Goal: Task Accomplishment & Management: Complete application form

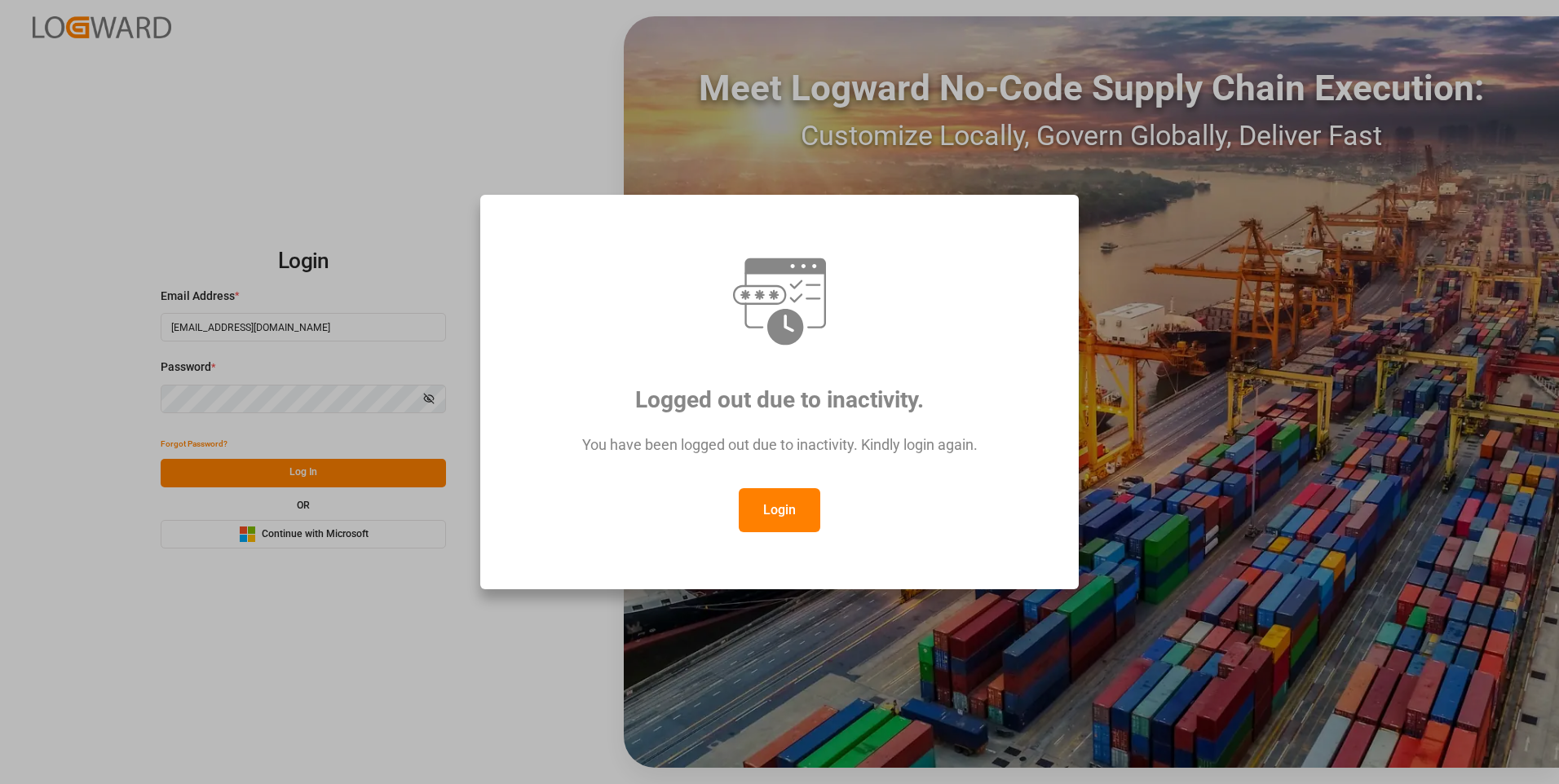
click at [793, 519] on button "Login" at bounding box center [780, 510] width 82 height 44
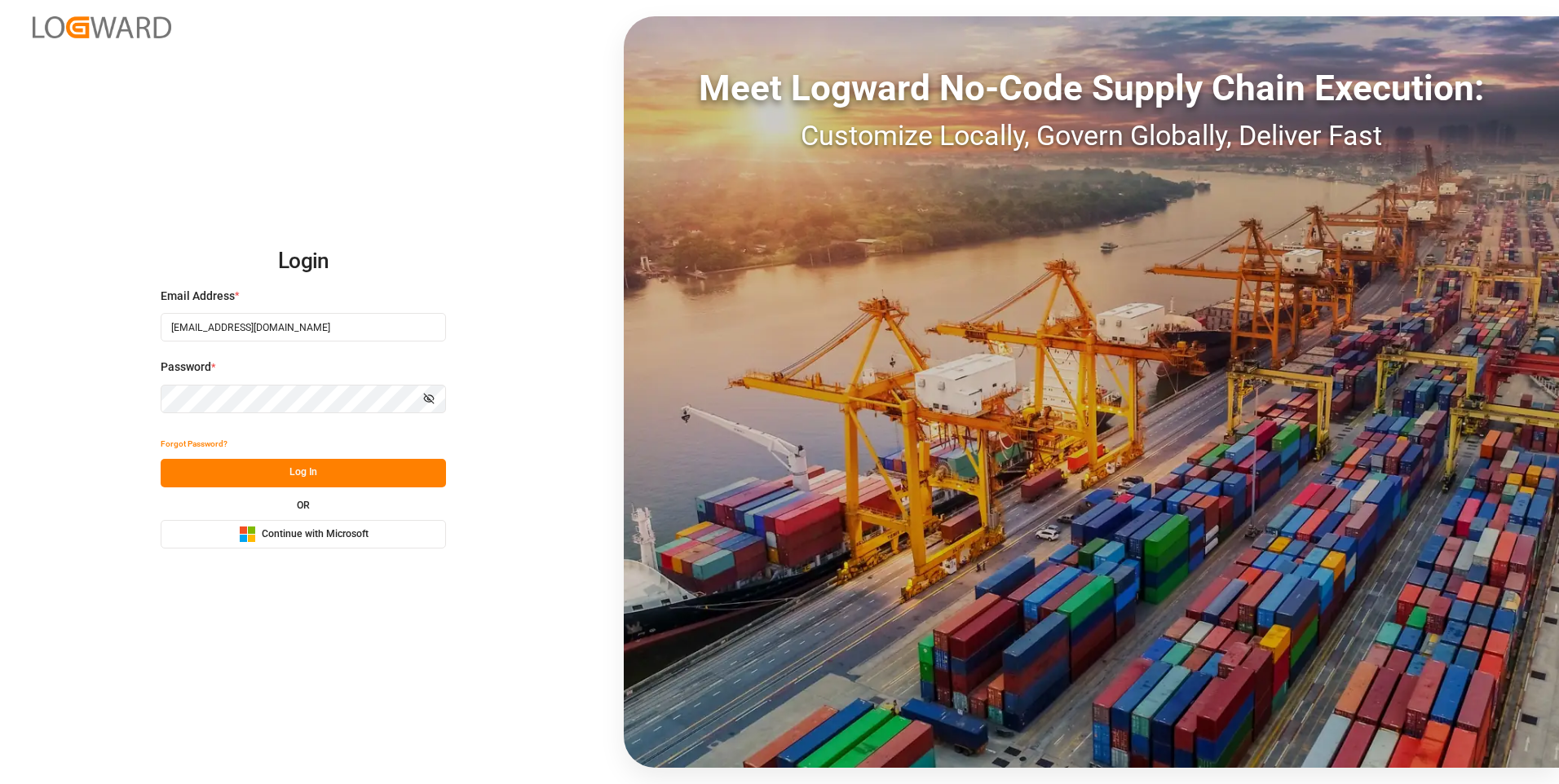
click at [365, 478] on button "Log In" at bounding box center [304, 473] width 286 height 29
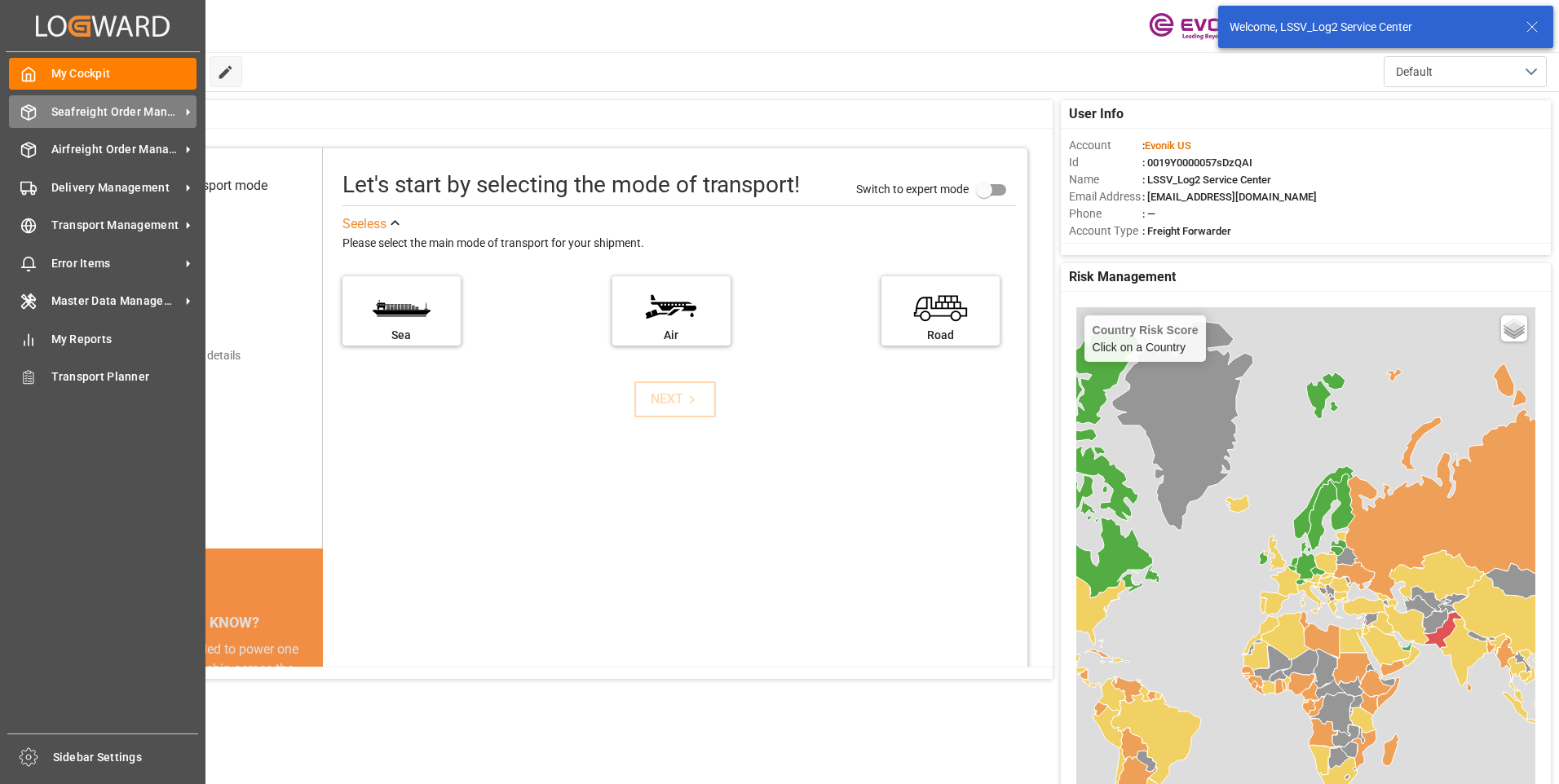
click at [32, 111] on icon at bounding box center [28, 112] width 16 height 16
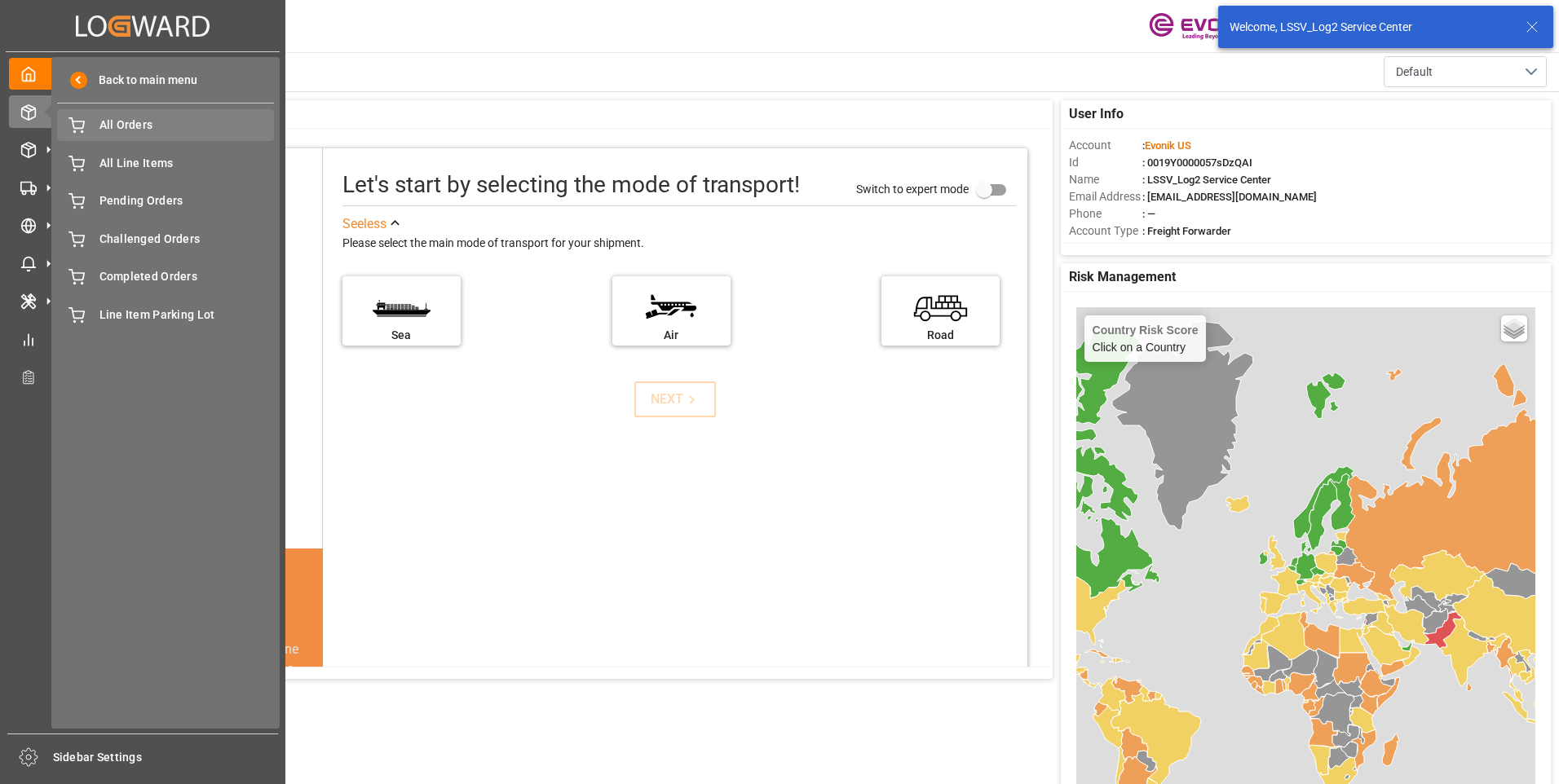
click at [95, 118] on div "All Orders All Orders" at bounding box center [166, 125] width 217 height 31
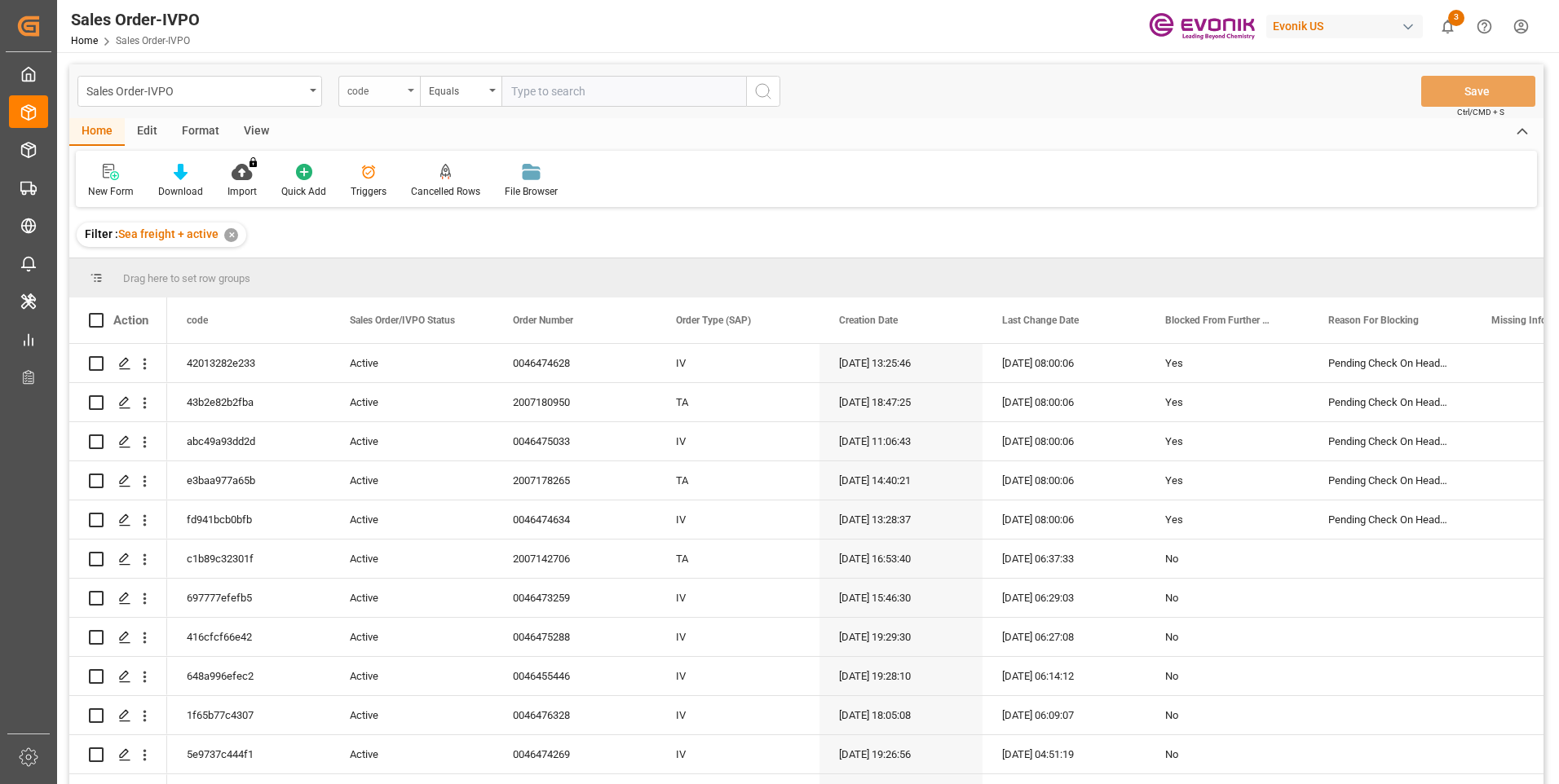
click at [405, 91] on div "code" at bounding box center [380, 91] width 82 height 31
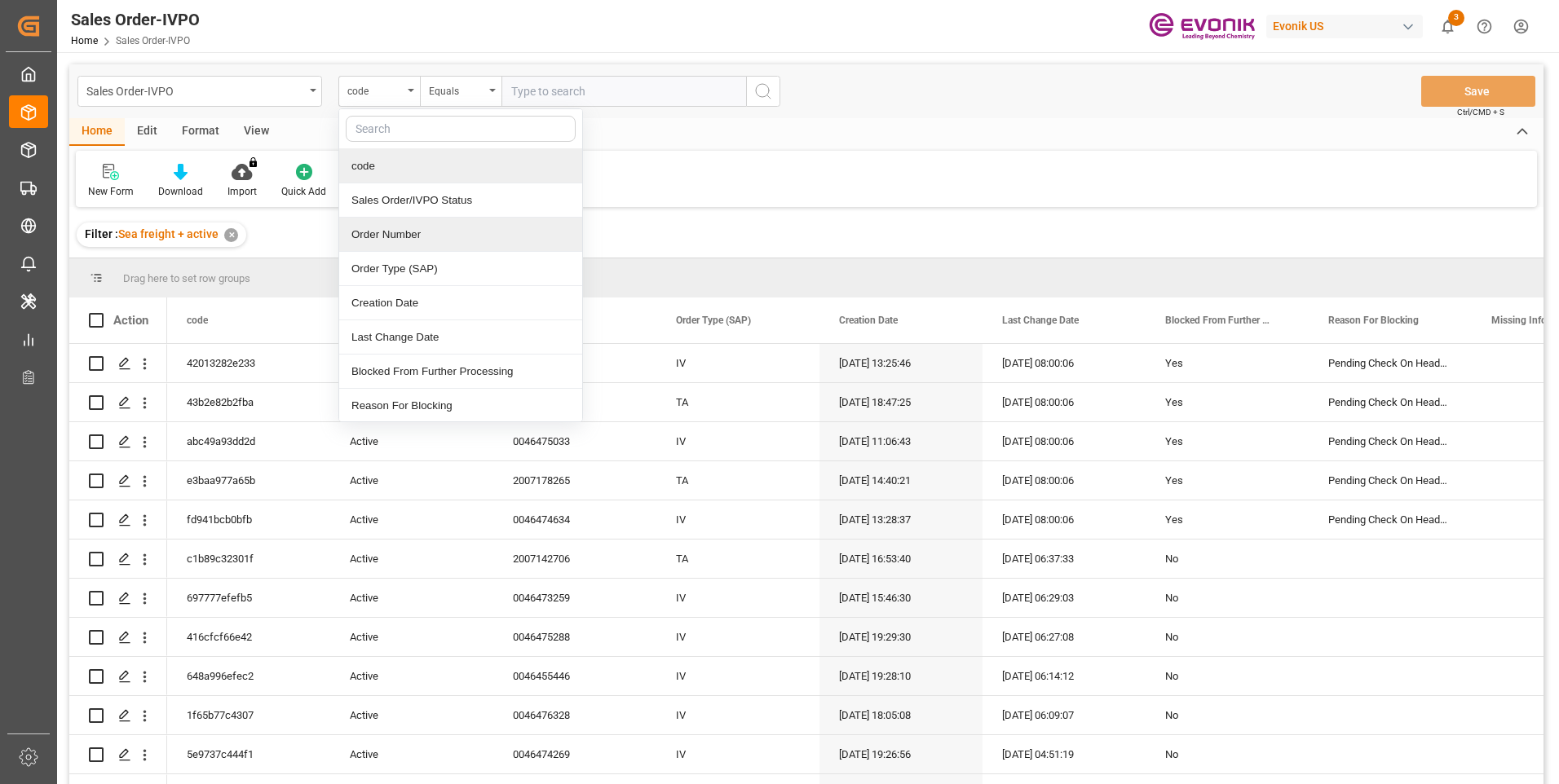
drag, startPoint x: 397, startPoint y: 237, endPoint x: 421, endPoint y: 193, distance: 50.1
click at [397, 229] on div "Order Number" at bounding box center [460, 235] width 243 height 34
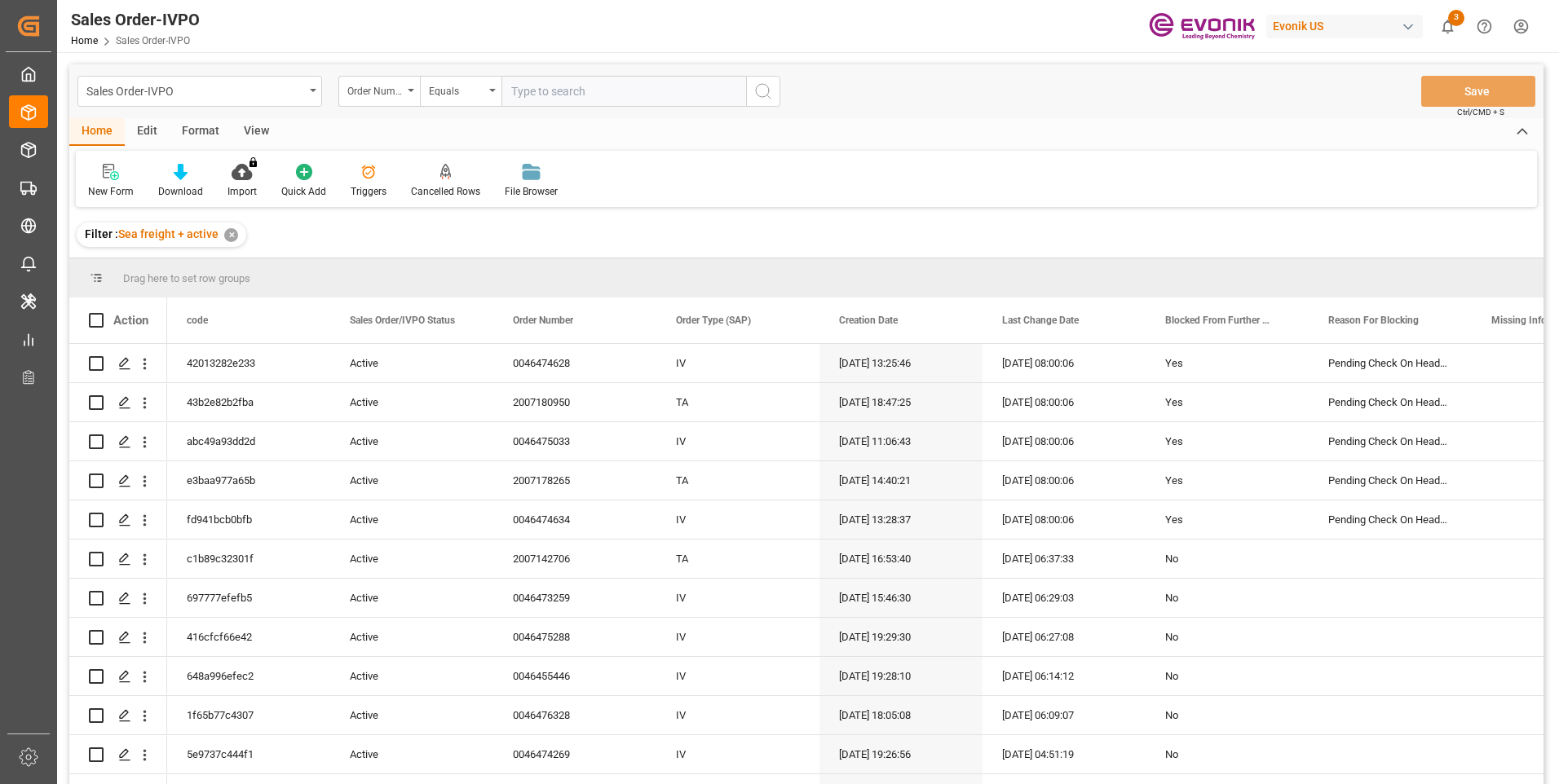
click at [529, 88] on input "text" at bounding box center [623, 91] width 245 height 31
paste input "0046472619"
type input "0046472619"
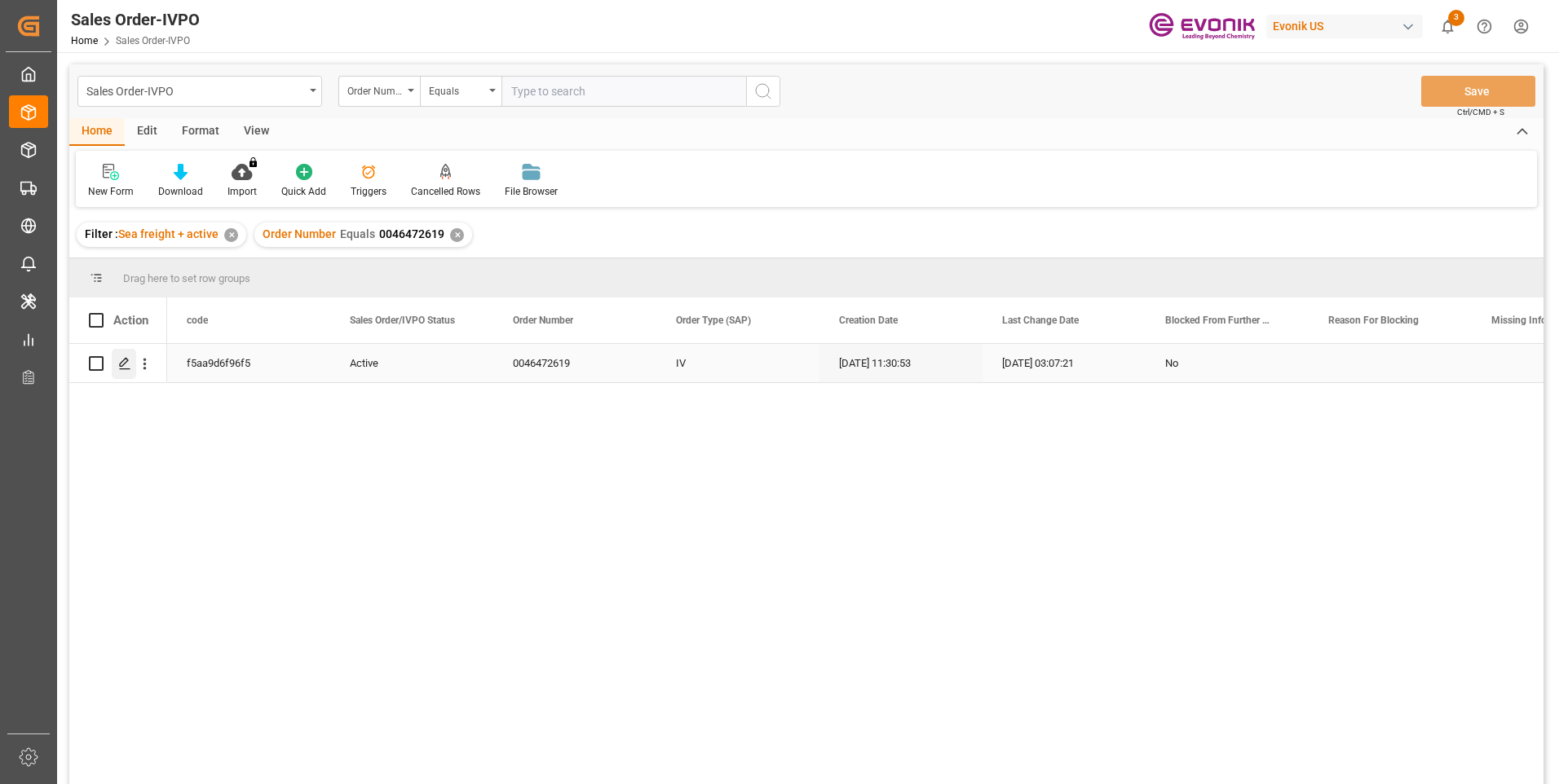
click at [119, 359] on div "Press SPACE to select this row." at bounding box center [124, 364] width 25 height 30
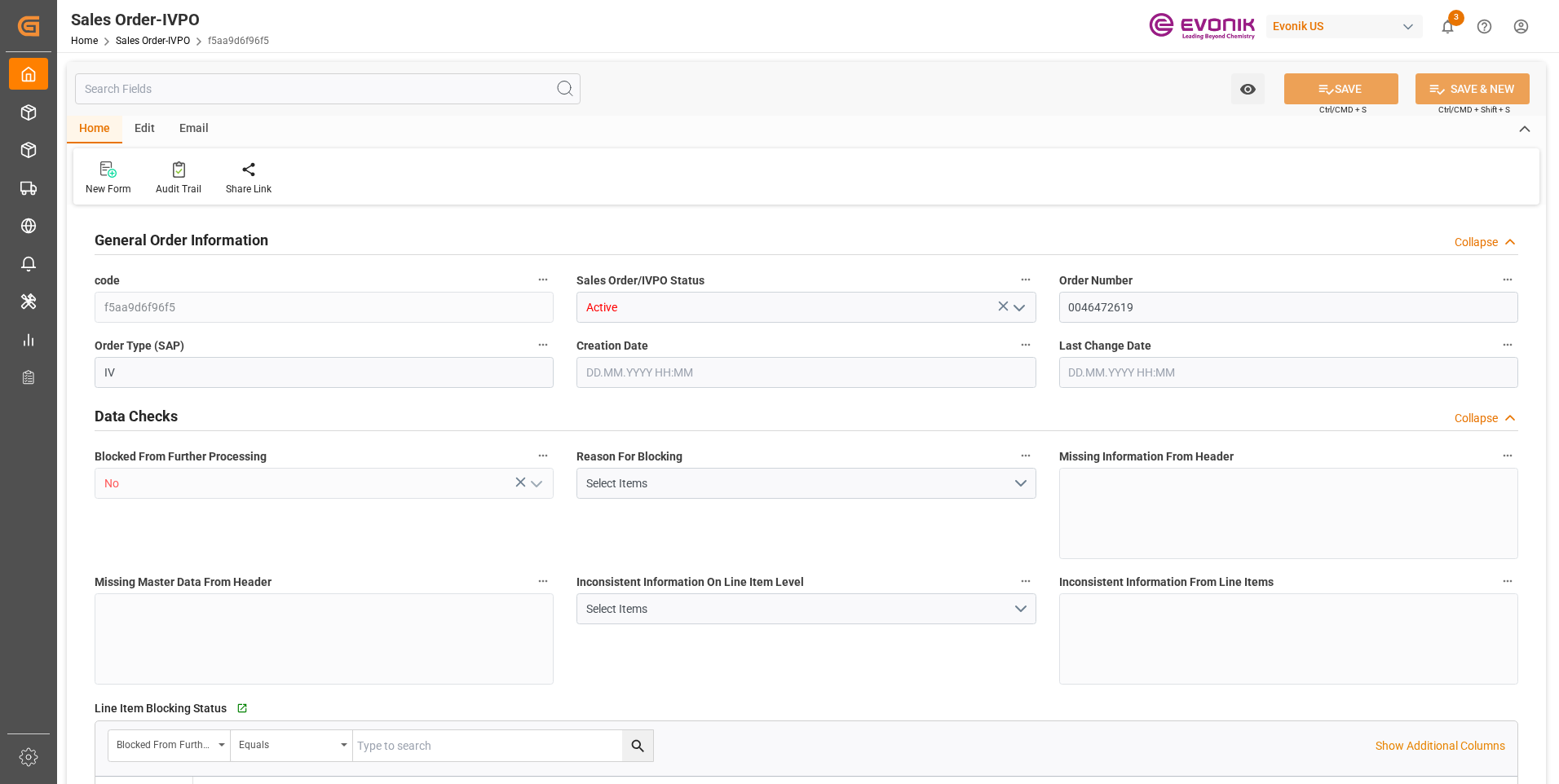
type input "COCTG"
type input "0"
type input "5"
type input "6"
type input "5"
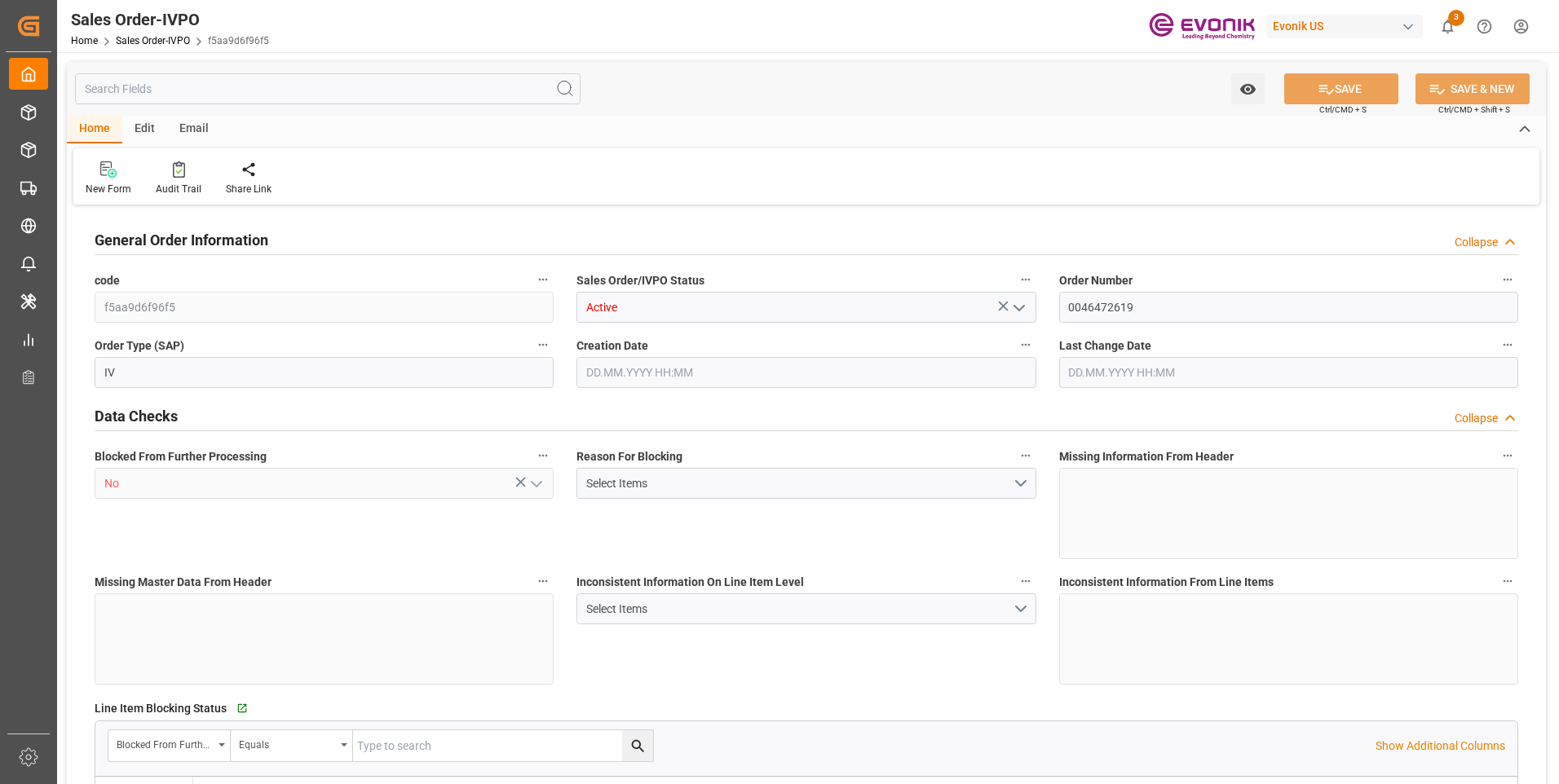
type input "102700"
type input "277.4"
type input "95000"
type input "300"
type input "[DATE] 11:30"
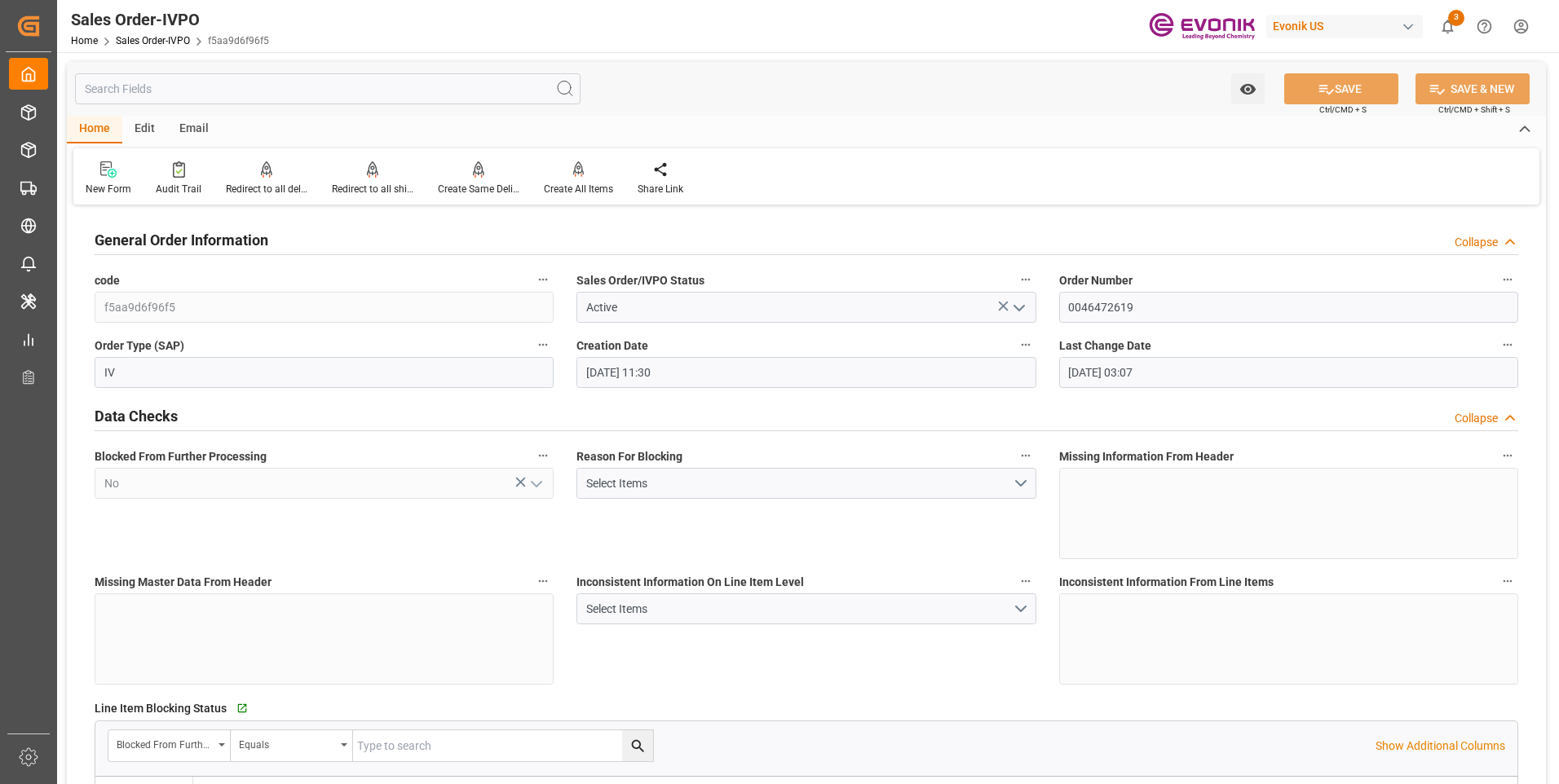
type input "[DATE] 03:07"
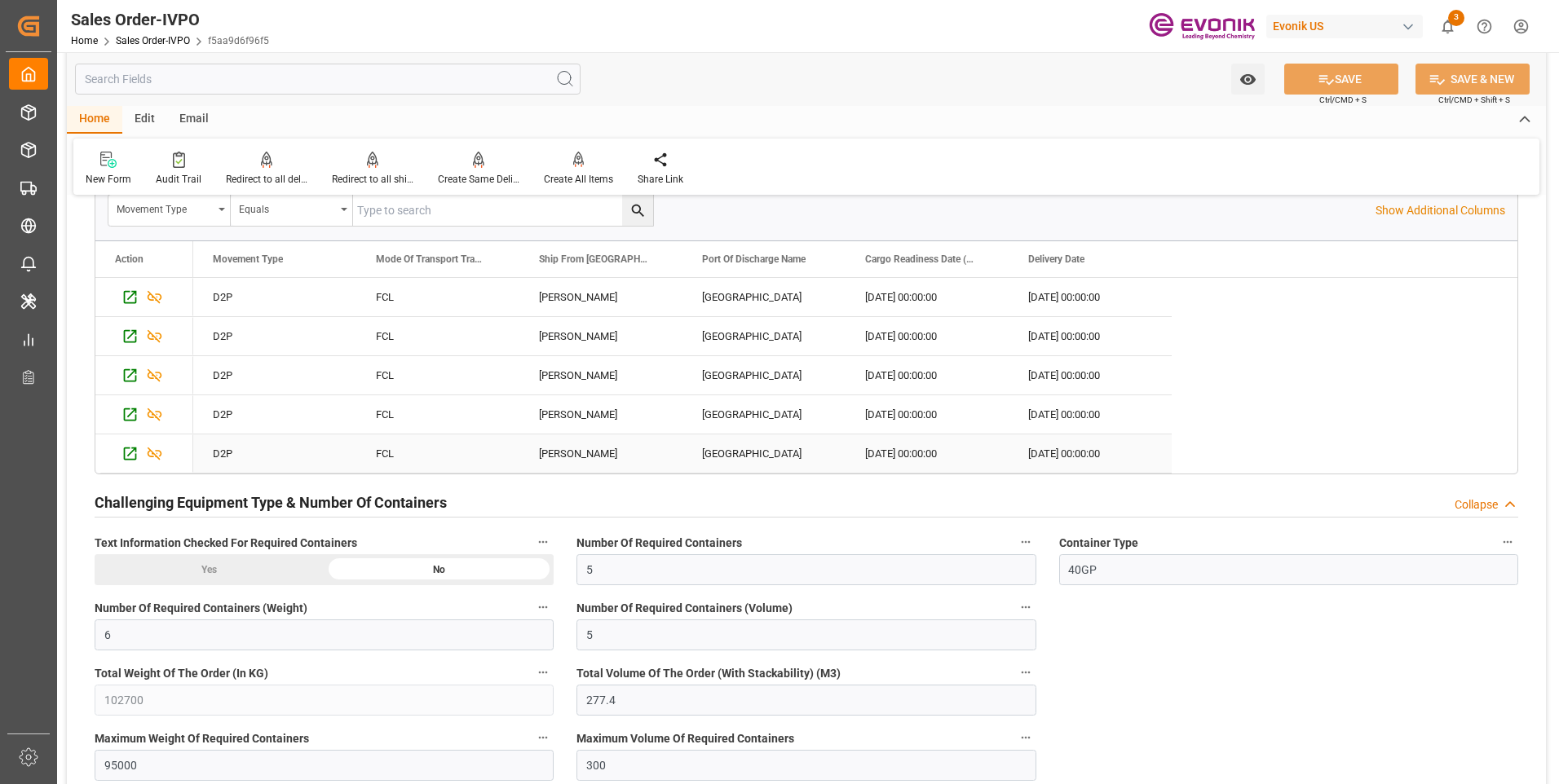
scroll to position [3098, 0]
